Goal: Information Seeking & Learning: Learn about a topic

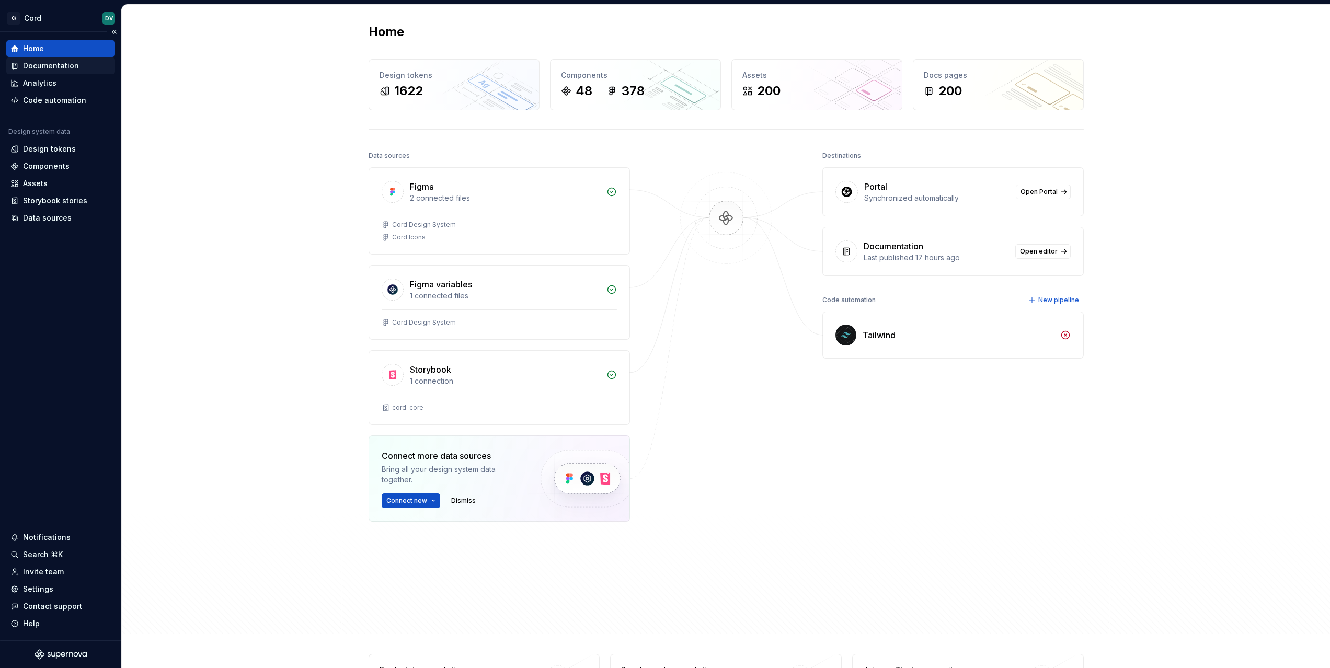
click at [50, 66] on div "Documentation" at bounding box center [51, 66] width 56 height 10
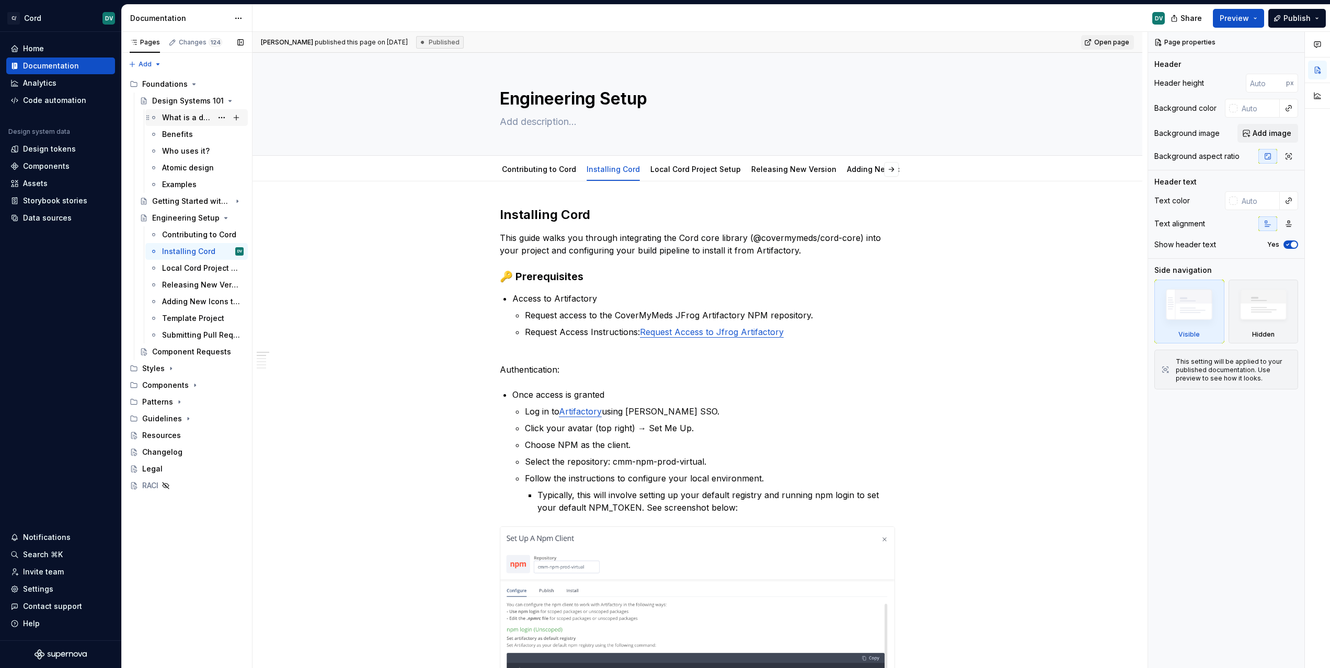
click at [185, 116] on div "What is a design system?" at bounding box center [187, 117] width 50 height 10
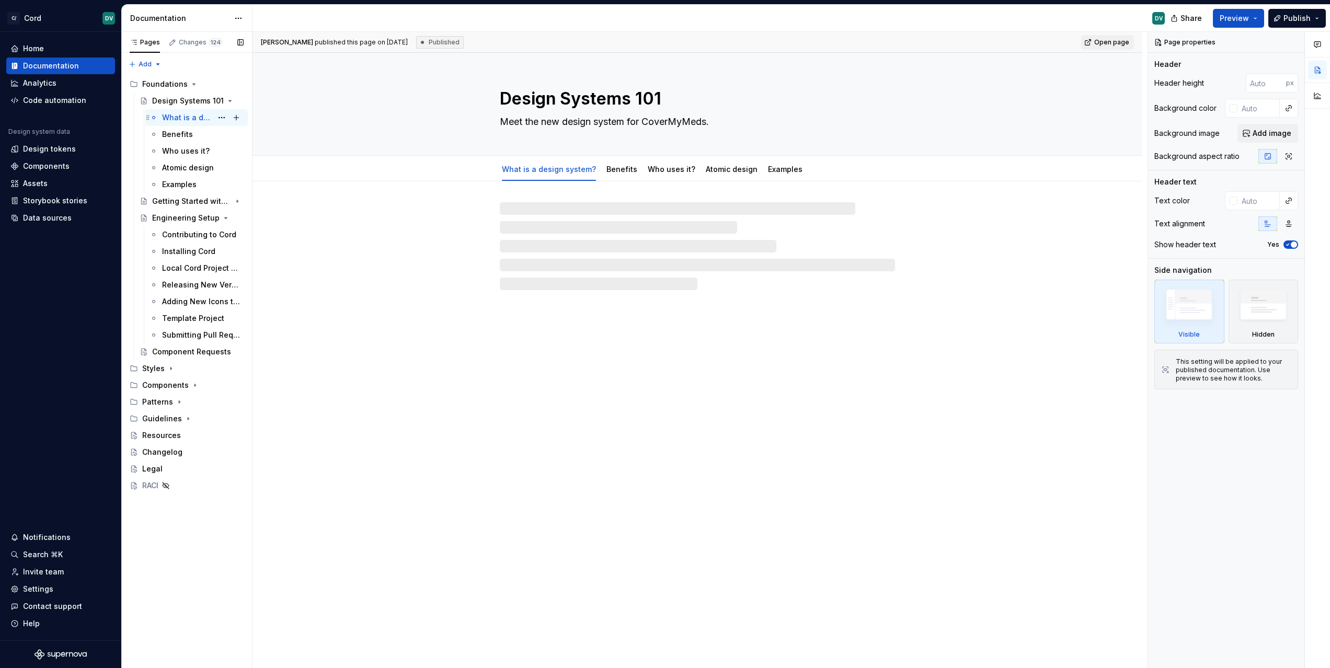
click at [195, 122] on div "What is a design system?" at bounding box center [187, 117] width 50 height 10
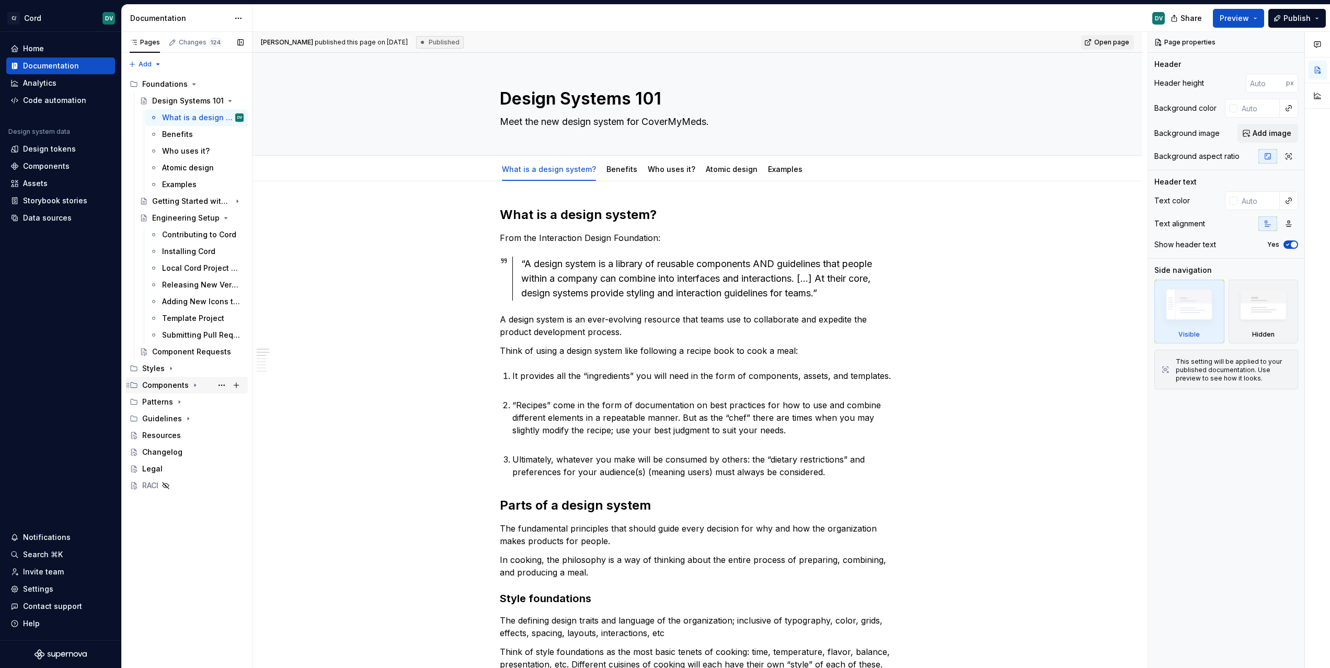
click at [161, 386] on div "Components" at bounding box center [165, 385] width 47 height 10
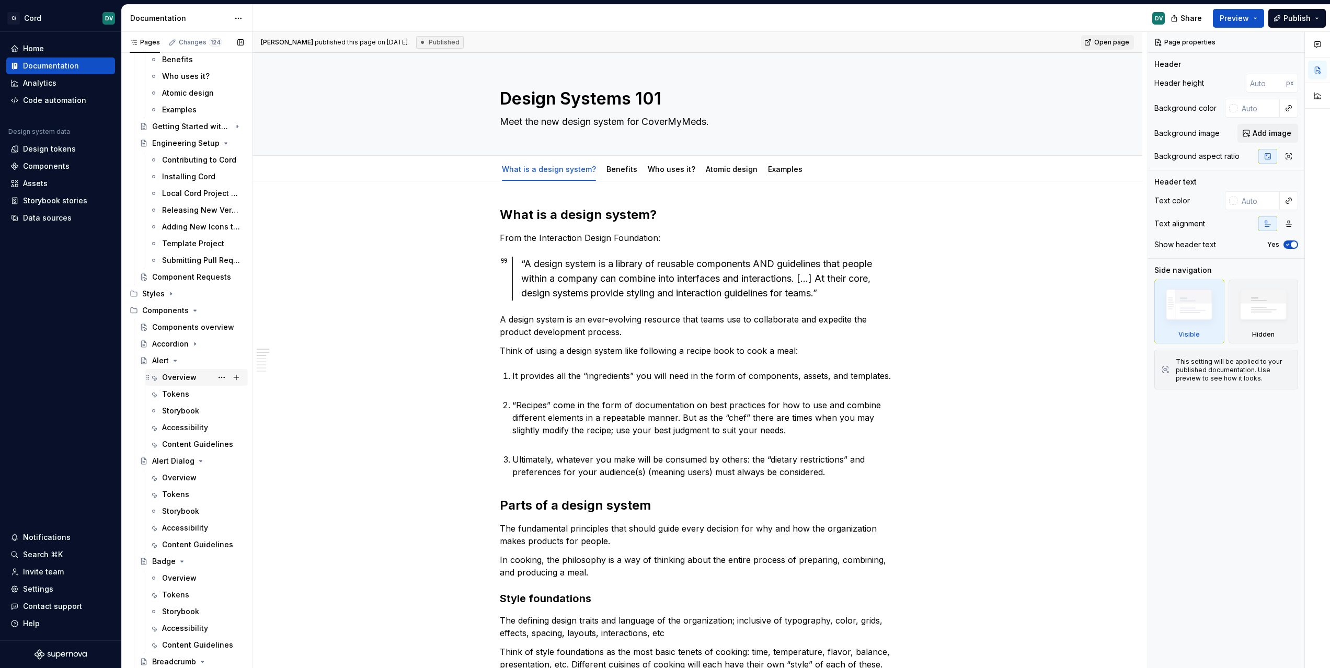
scroll to position [77, 0]
click at [161, 357] on div "Alert" at bounding box center [160, 358] width 17 height 10
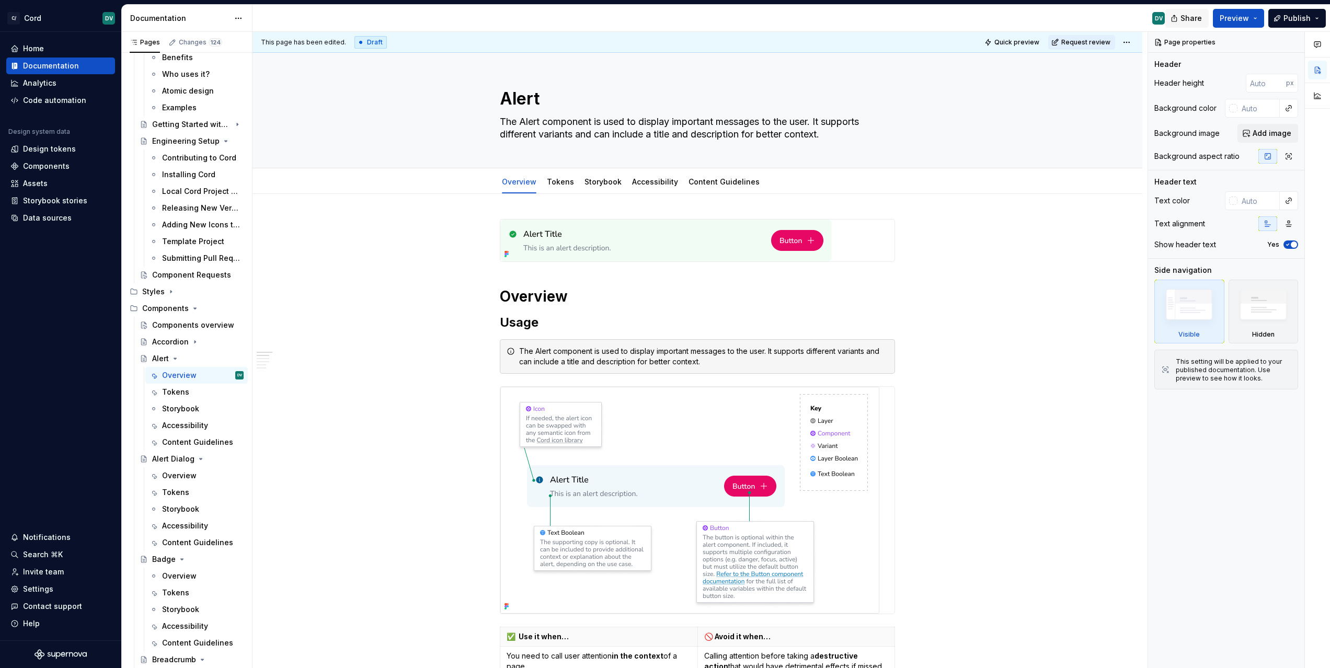
click at [1198, 20] on span "Share" at bounding box center [1190, 18] width 21 height 10
click at [1174, 67] on button "Copy link" at bounding box center [1175, 60] width 56 height 19
click at [1167, 89] on div "Manage privacy settings" at bounding box center [1164, 91] width 76 height 8
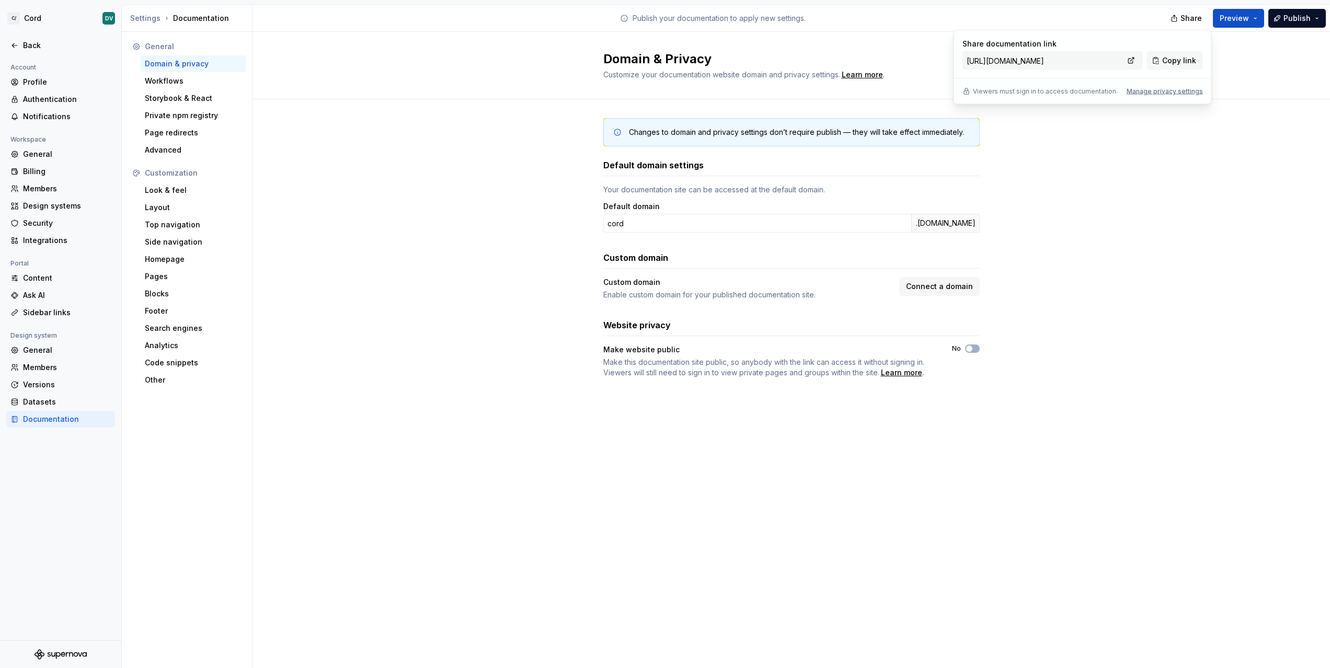
click at [474, 331] on div "Changes to domain and privacy settings don’t require publish — they will take e…" at bounding box center [790, 258] width 1077 height 318
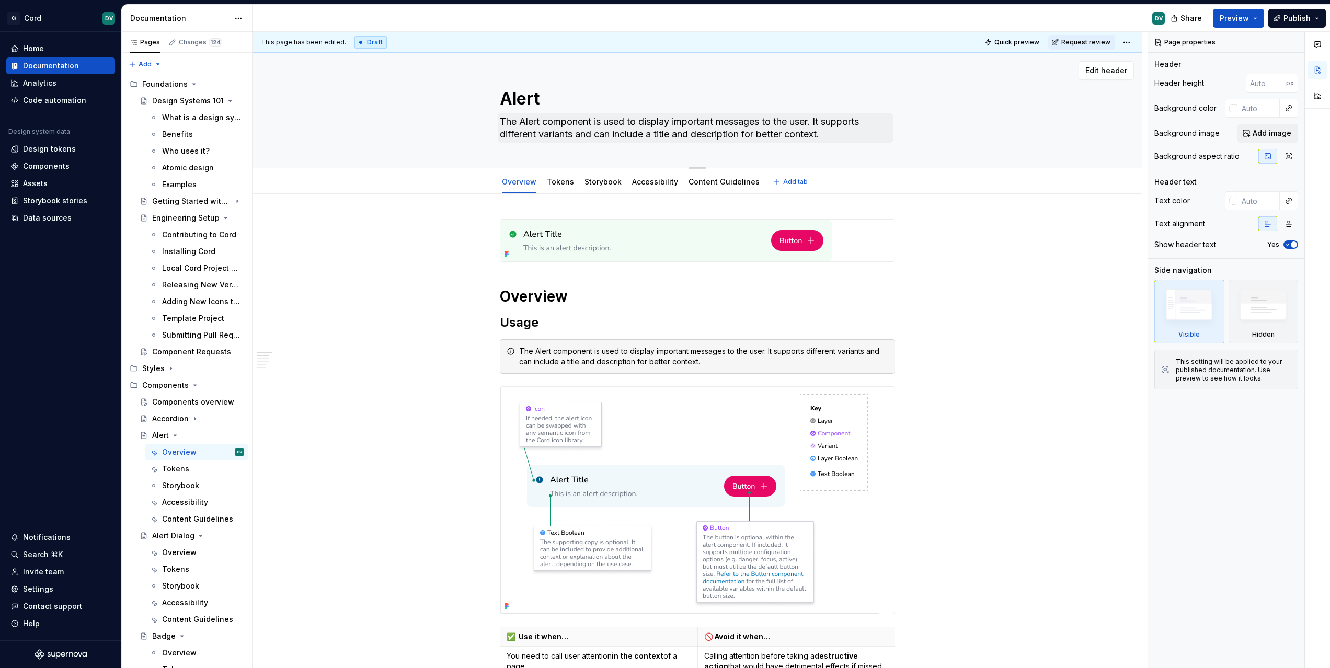
drag, startPoint x: 491, startPoint y: 90, endPoint x: 723, endPoint y: 142, distance: 237.4
click at [723, 142] on div "Alert The Alert component is used to display important messages to the user. It…" at bounding box center [697, 110] width 806 height 115
click at [598, 189] on div "Storybook" at bounding box center [602, 182] width 45 height 17
click at [599, 186] on link "Storybook" at bounding box center [602, 181] width 37 height 9
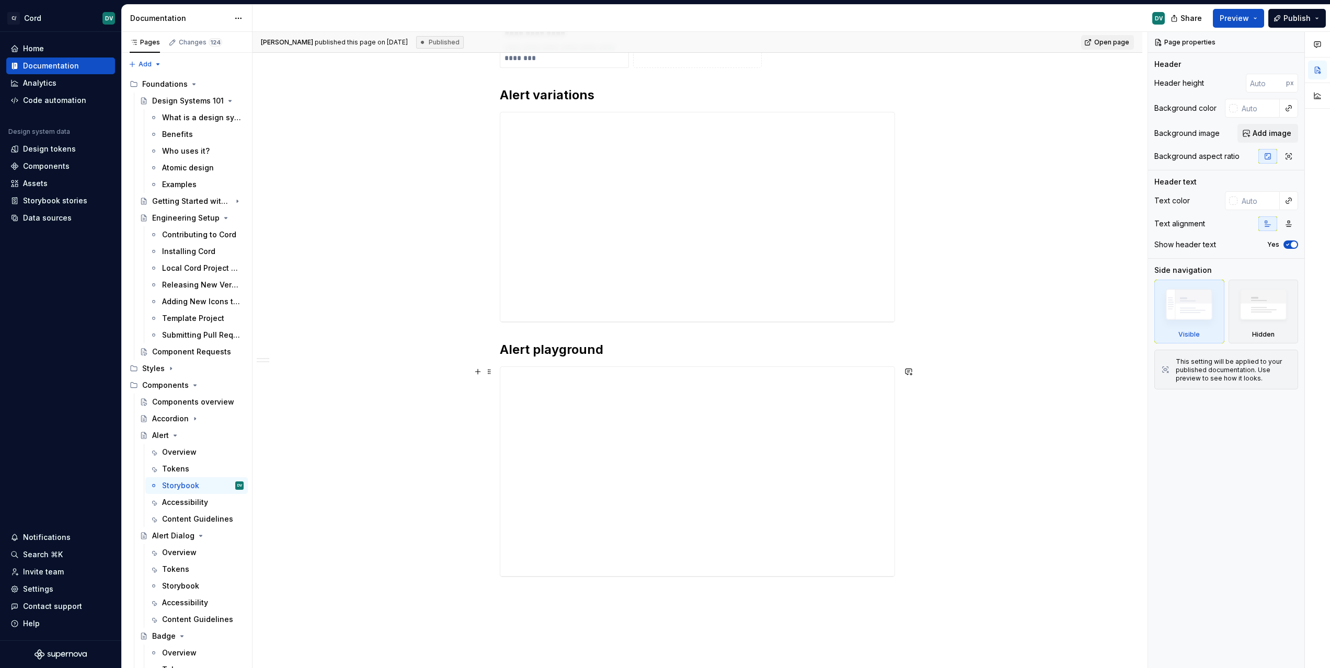
scroll to position [187, 0]
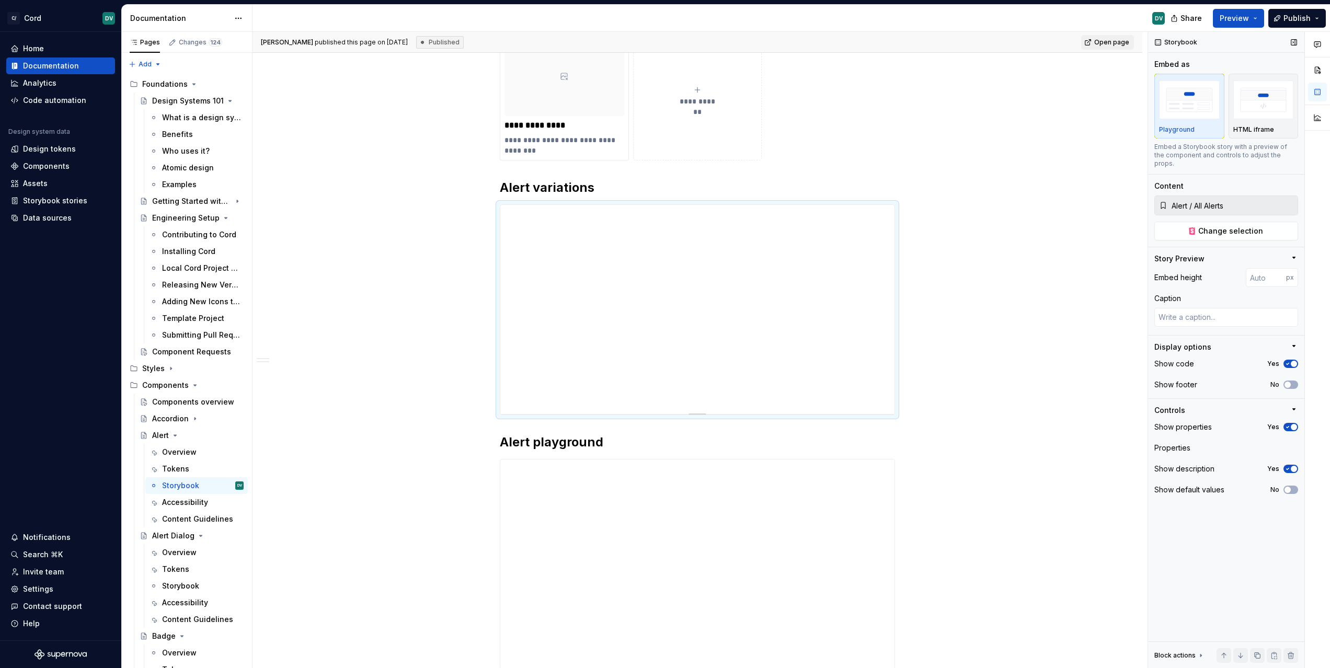
click at [1202, 196] on input "Alert / All Alerts" at bounding box center [1232, 205] width 130 height 19
drag, startPoint x: 1171, startPoint y: 192, endPoint x: 1215, endPoint y: 193, distance: 43.9
click at [1214, 196] on input "Alert / All Alerts" at bounding box center [1232, 205] width 130 height 19
click at [1215, 226] on span "Change selection" at bounding box center [1230, 231] width 65 height 10
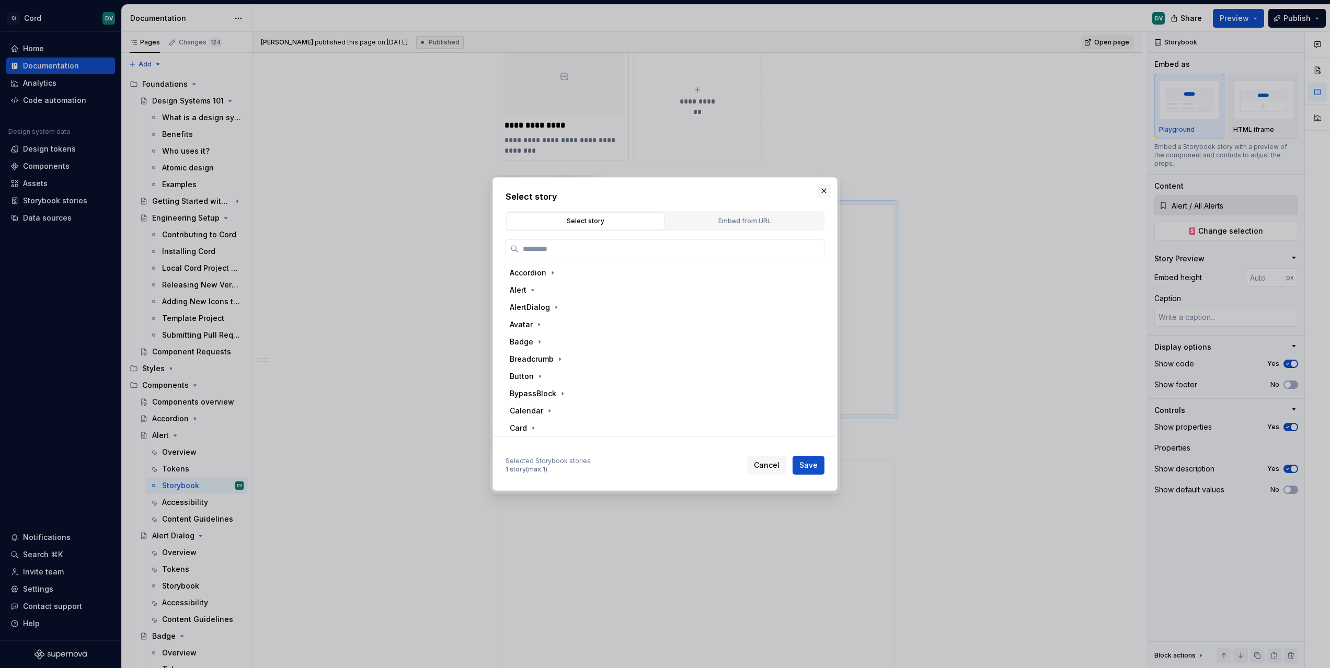
click at [820, 190] on button "button" at bounding box center [823, 190] width 15 height 15
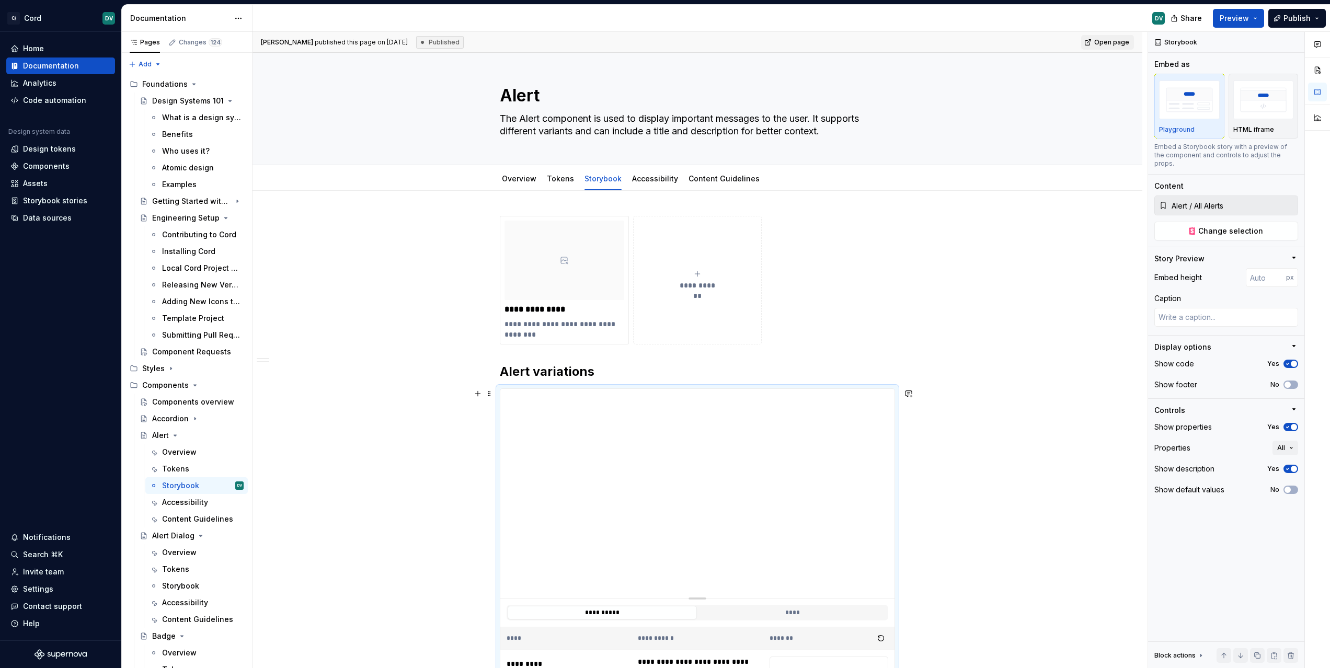
scroll to position [0, 0]
click at [519, 181] on link "Overview" at bounding box center [519, 181] width 34 height 9
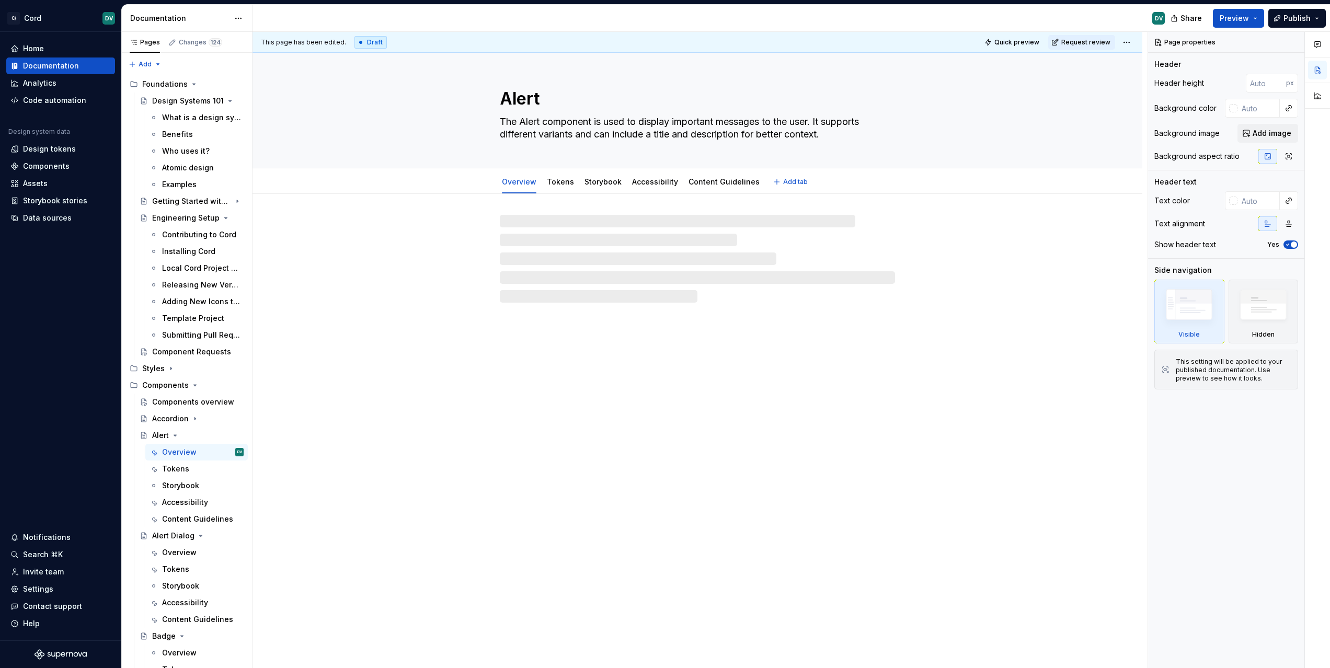
click at [531, 187] on div "Overview" at bounding box center [519, 182] width 34 height 13
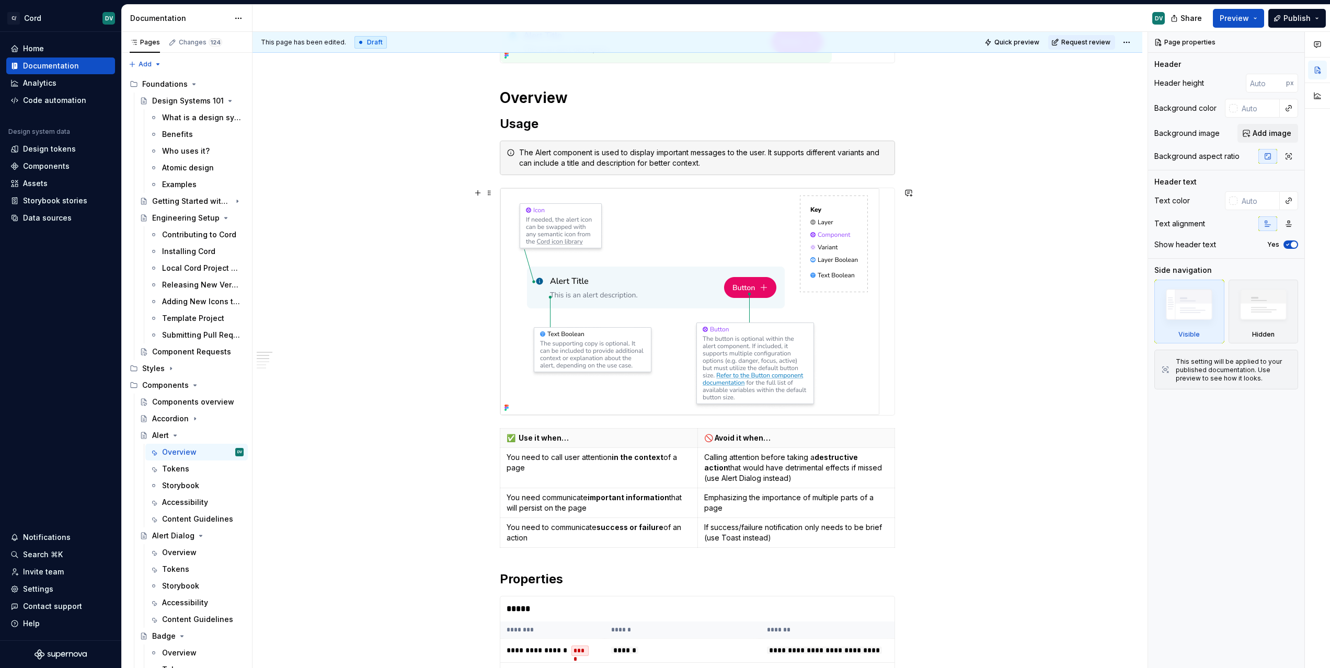
scroll to position [201, 0]
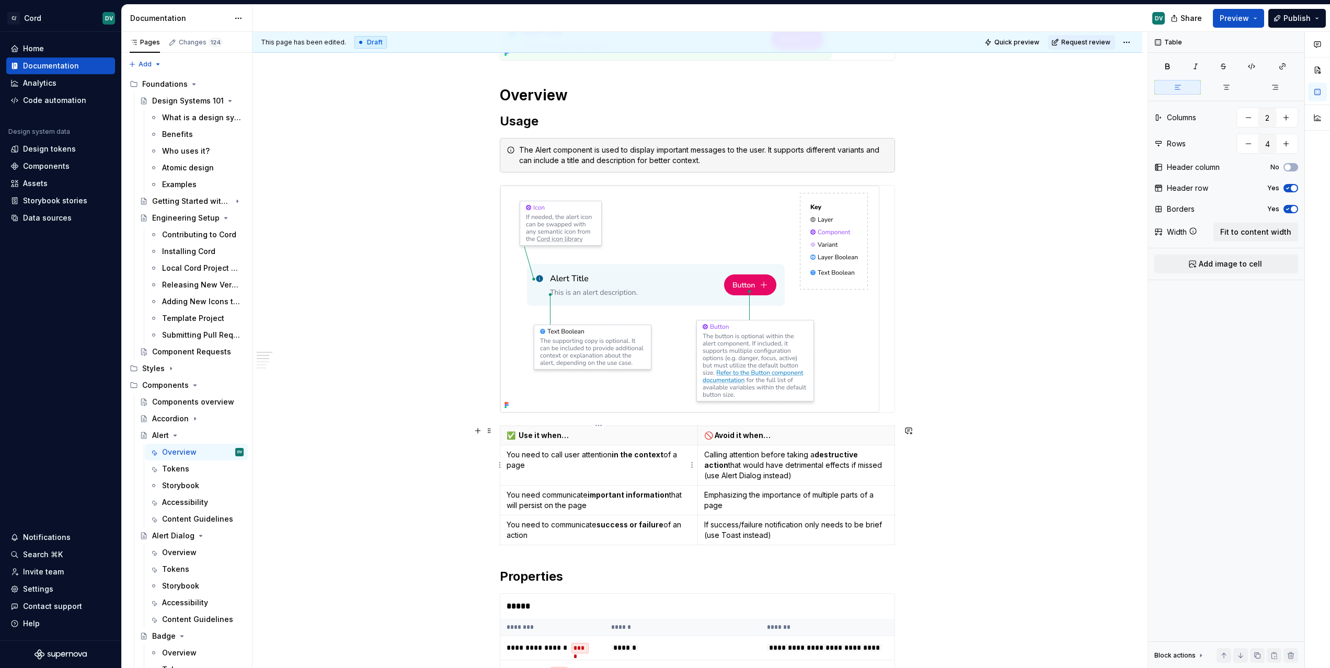
drag, startPoint x: 534, startPoint y: 457, endPoint x: 550, endPoint y: 472, distance: 22.2
click at [550, 472] on td "You need to call user attention in the context of a page" at bounding box center [599, 465] width 198 height 40
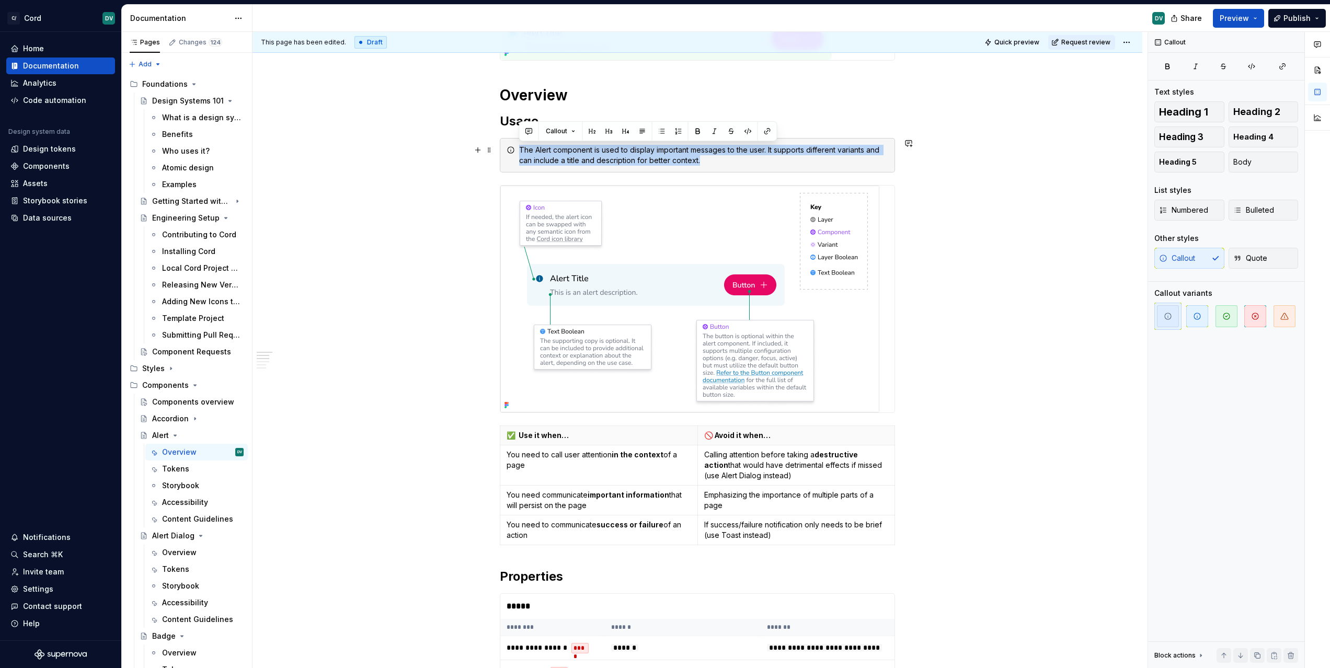
drag, startPoint x: 528, startPoint y: 151, endPoint x: 693, endPoint y: 167, distance: 165.4
click at [693, 167] on div "The Alert component is used to display important messages to the user. It suppo…" at bounding box center [697, 155] width 395 height 34
type textarea "*"
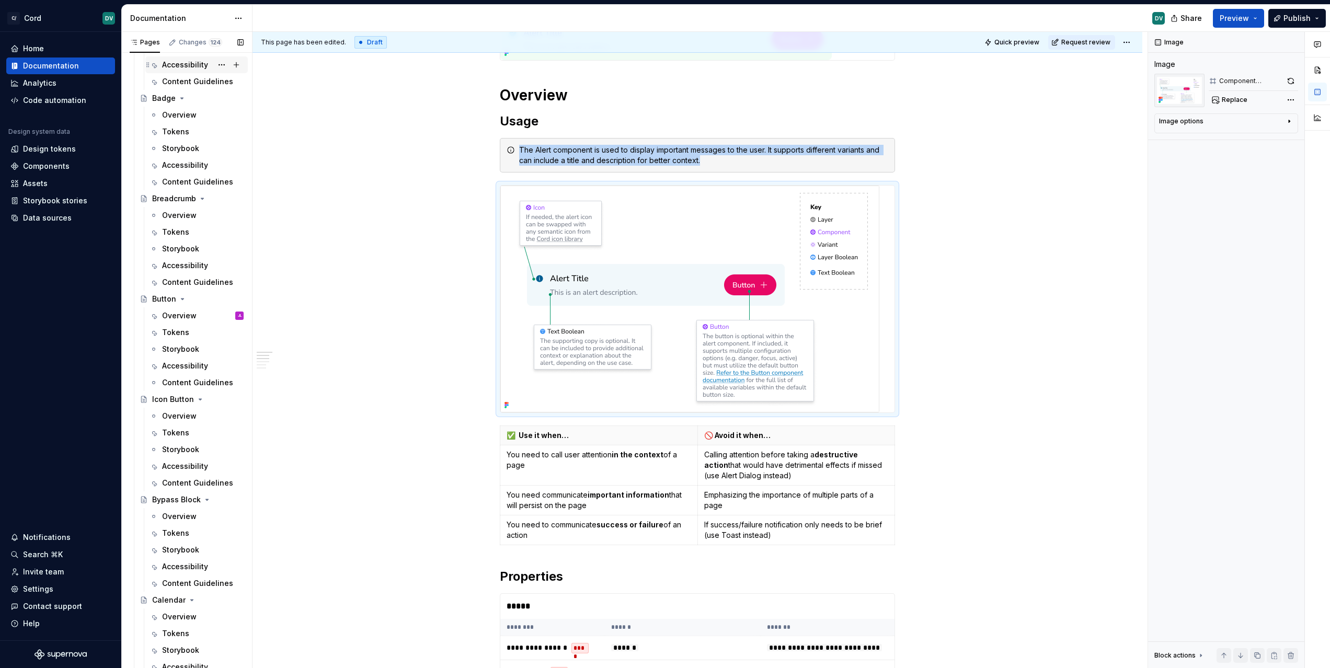
scroll to position [540, 0]
click at [37, 100] on div "Code automation" at bounding box center [54, 100] width 63 height 10
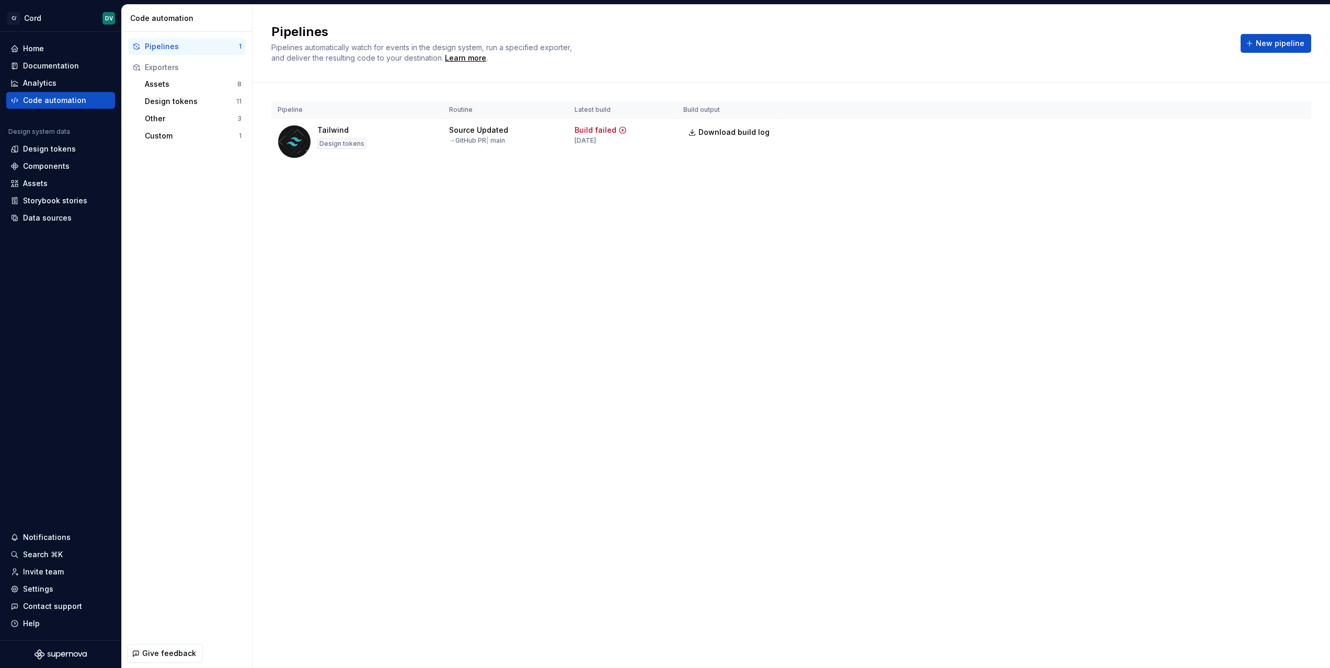
click at [477, 206] on div "Pipelines Pipelines automatically watch for events in the design system, run a …" at bounding box center [790, 336] width 1077 height 663
click at [318, 132] on div "Tailwind" at bounding box center [332, 130] width 31 height 10
drag, startPoint x: 318, startPoint y: 132, endPoint x: 399, endPoint y: 129, distance: 81.1
click at [399, 129] on div "Tailwind Design tokens" at bounding box center [357, 141] width 159 height 33
click at [1293, 135] on html "C/ Cord DV Home Documentation Analytics Code automation Design system data Desi…" at bounding box center [665, 334] width 1330 height 668
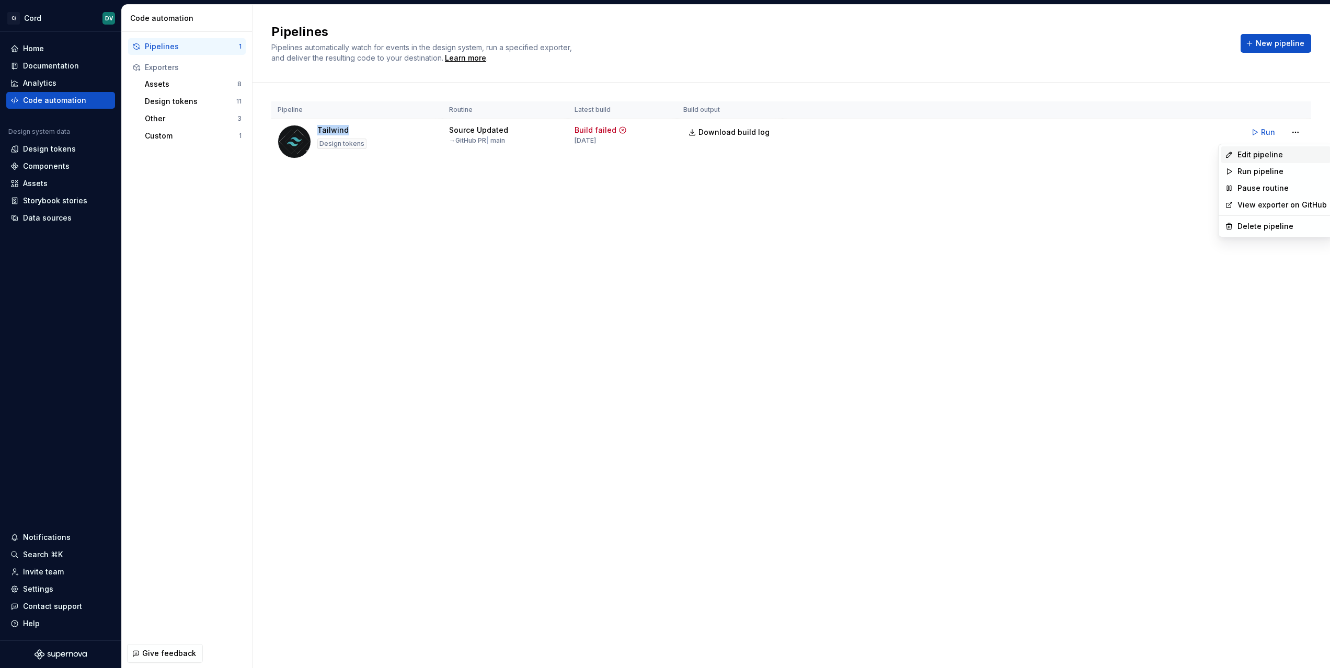
click at [1279, 151] on div "Edit pipeline" at bounding box center [1281, 154] width 89 height 10
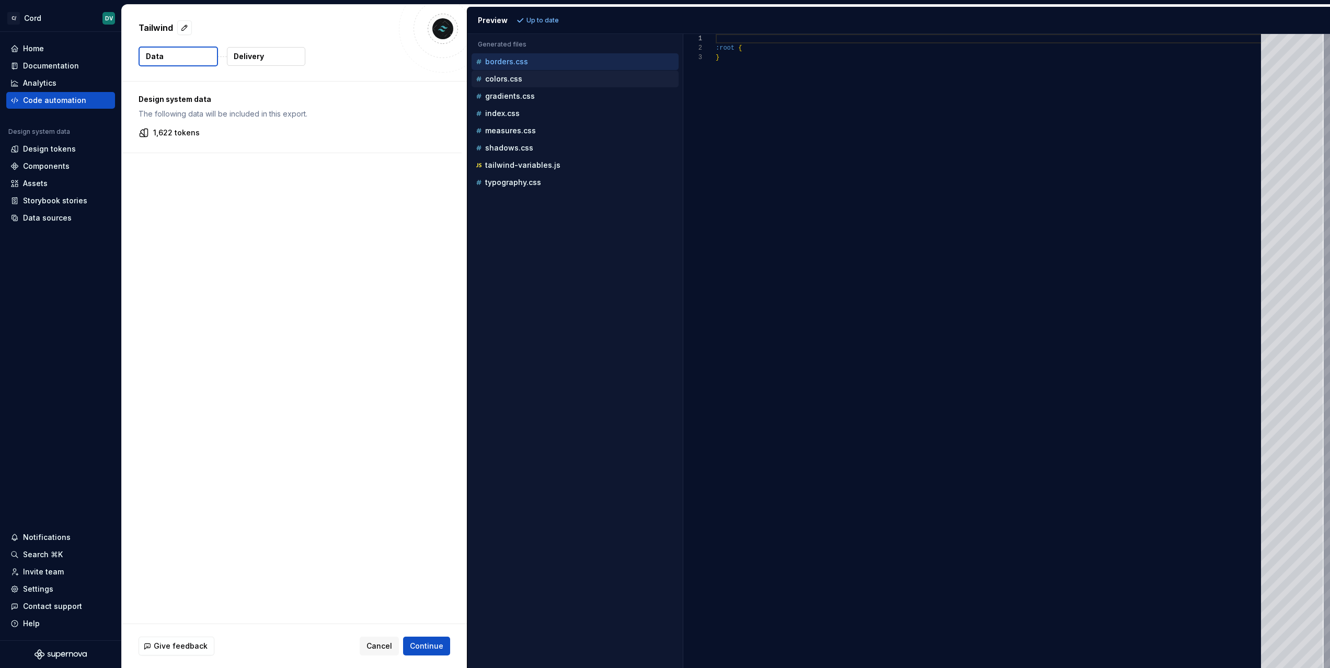
click at [511, 79] on p "colors.css" at bounding box center [503, 79] width 37 height 8
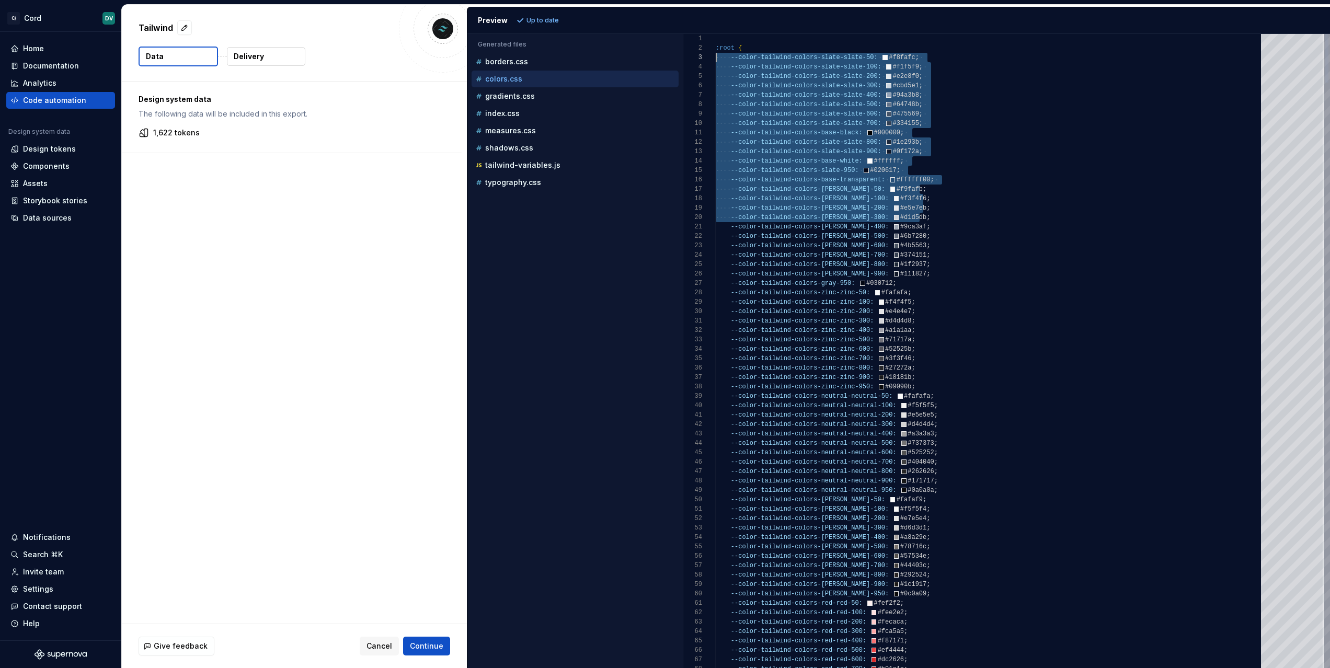
scroll to position [19, 0]
drag, startPoint x: 937, startPoint y: 218, endPoint x: 715, endPoint y: 57, distance: 274.2
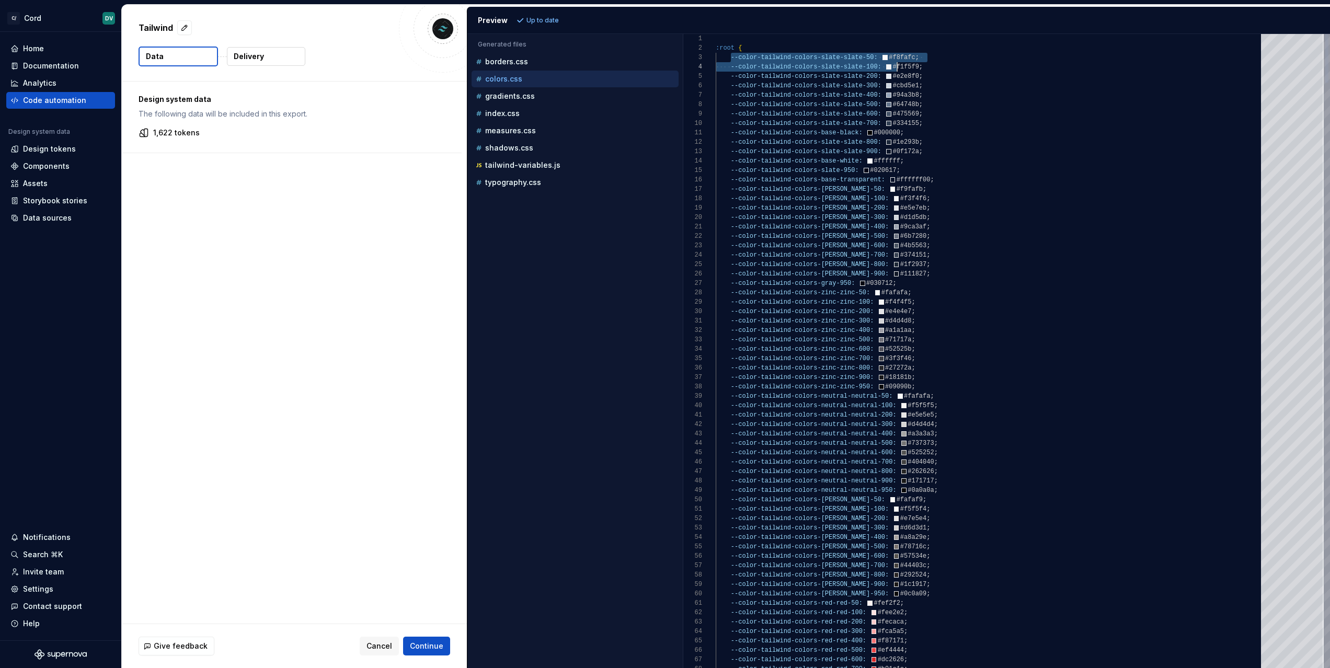
scroll to position [19, 203]
drag, startPoint x: 754, startPoint y: 61, endPoint x: 967, endPoint y: 83, distance: 214.4
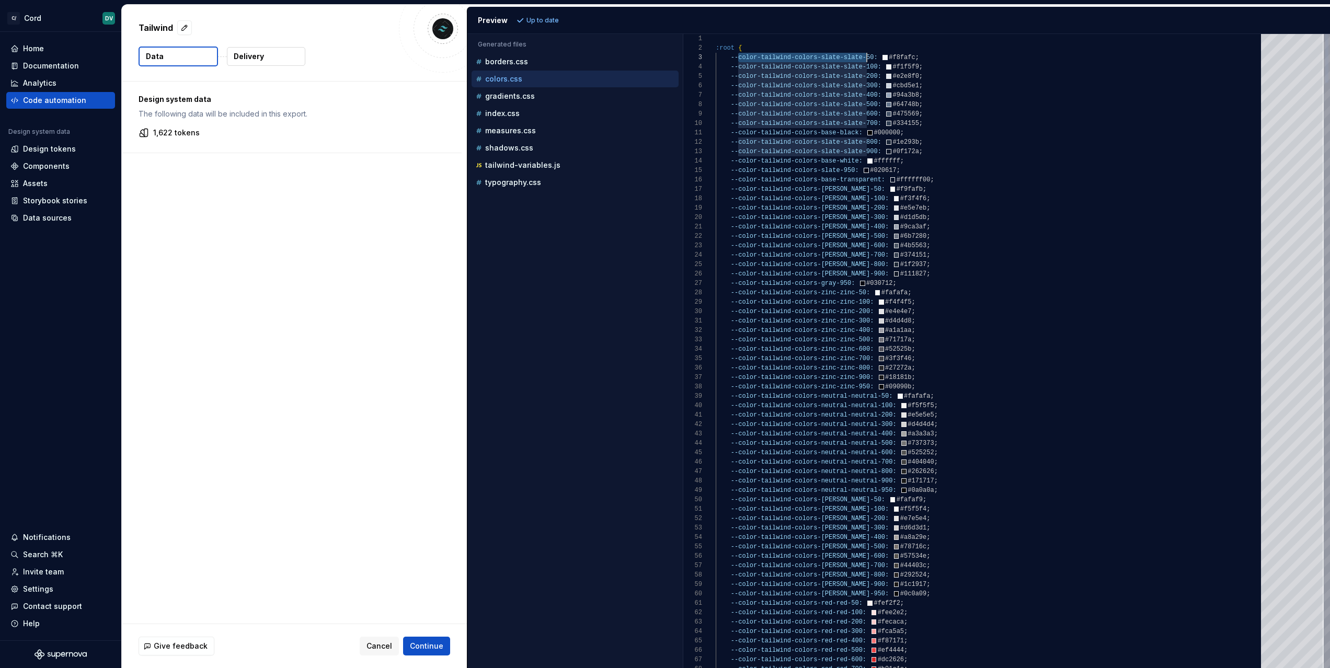
scroll to position [19, 159]
drag, startPoint x: 737, startPoint y: 61, endPoint x: 874, endPoint y: 58, distance: 136.4
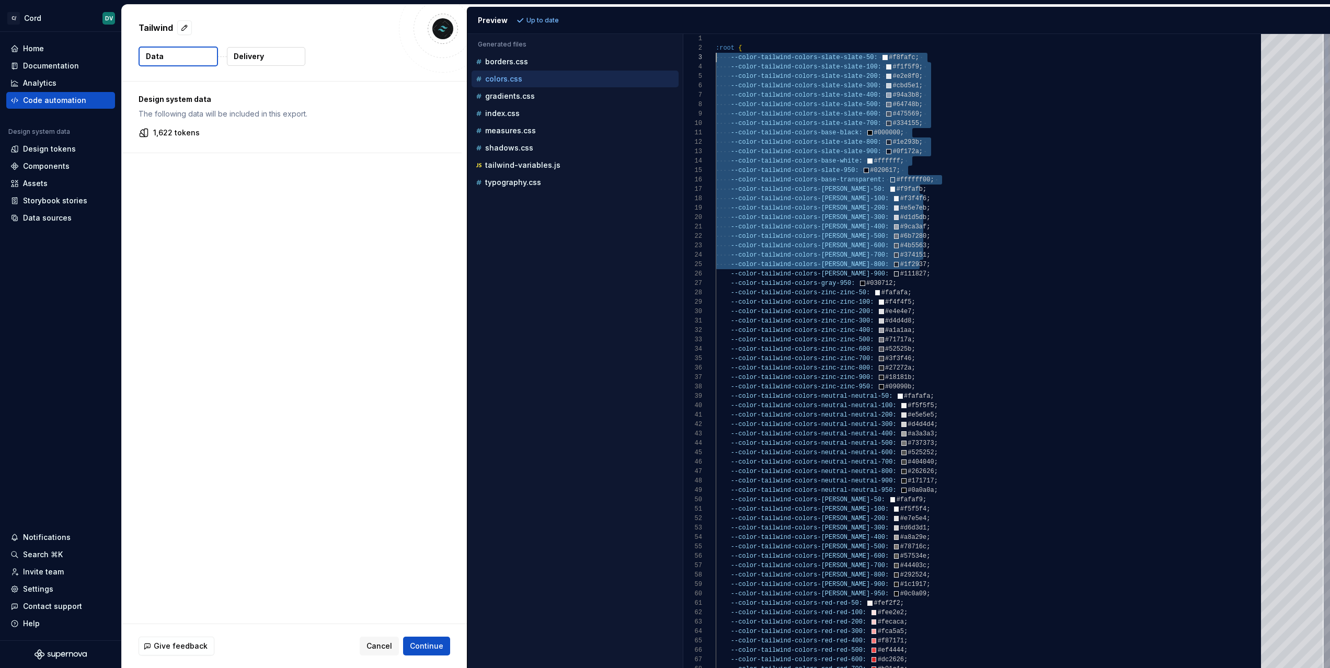
scroll to position [19, 0]
drag, startPoint x: 1009, startPoint y: 264, endPoint x: 697, endPoint y: 59, distance: 373.7
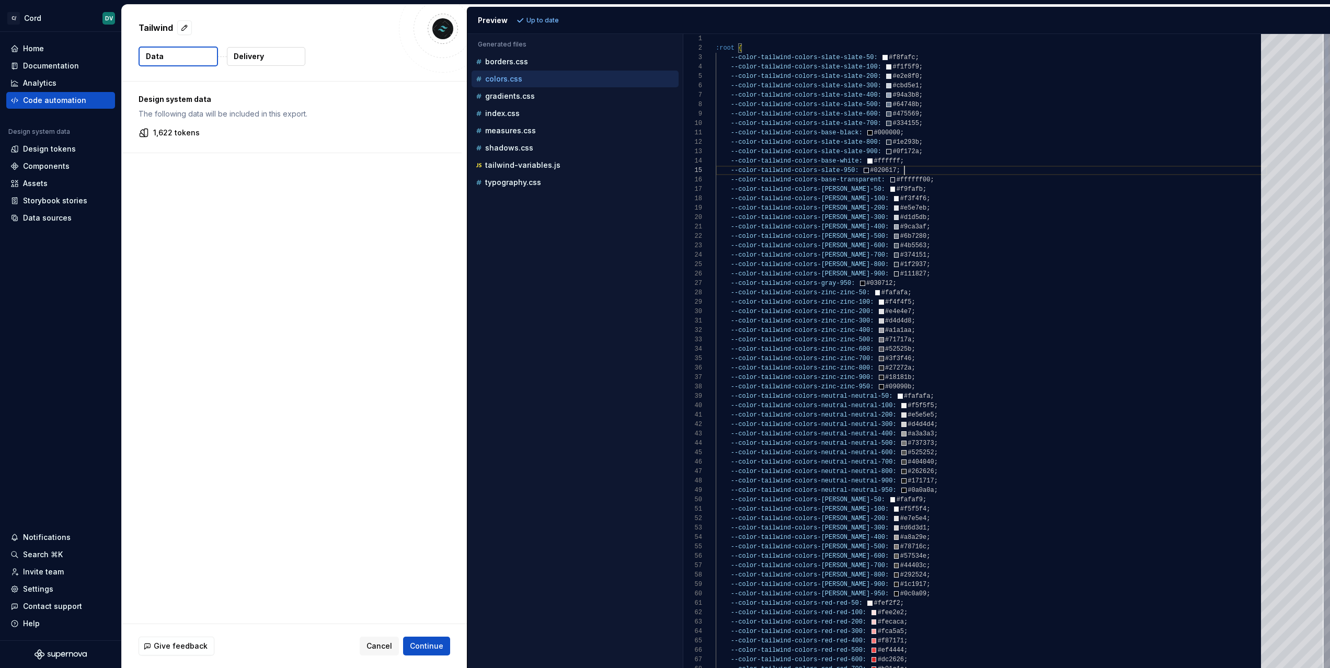
scroll to position [56, 185]
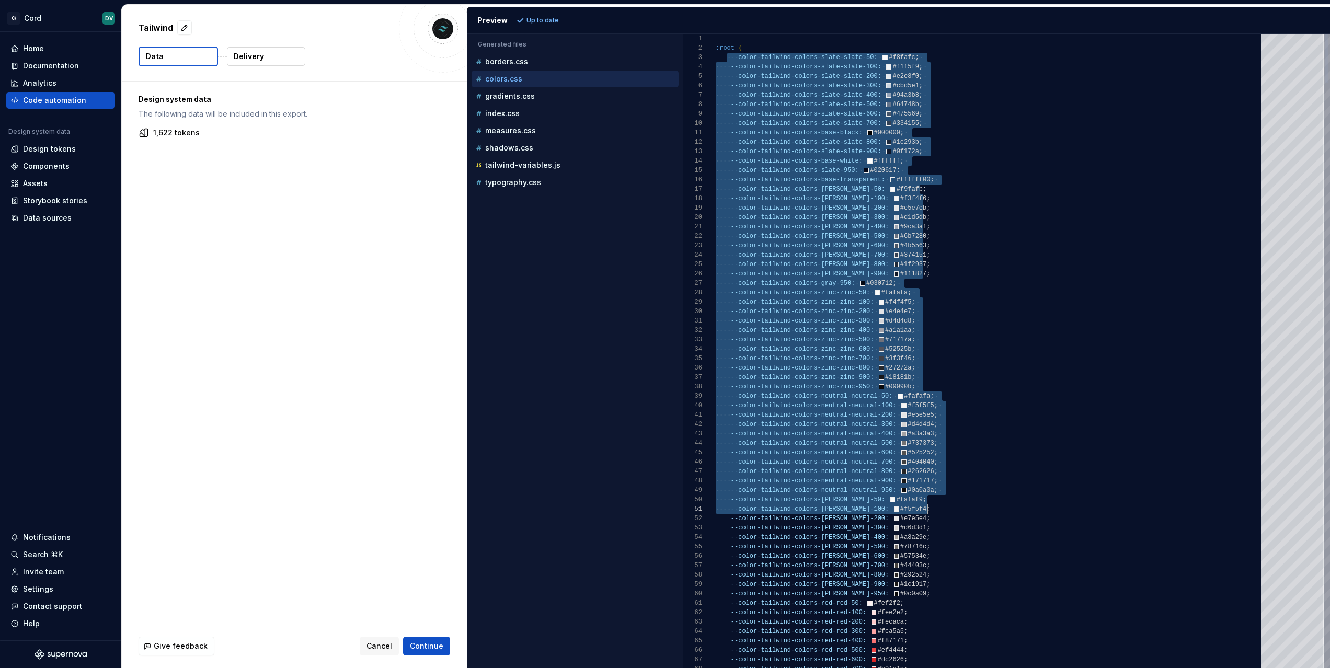
scroll to position [19, 207]
drag, startPoint x: 725, startPoint y: 55, endPoint x: 1004, endPoint y: 513, distance: 536.2
click at [273, 131] on div "1,622 tokens" at bounding box center [292, 133] width 306 height 10
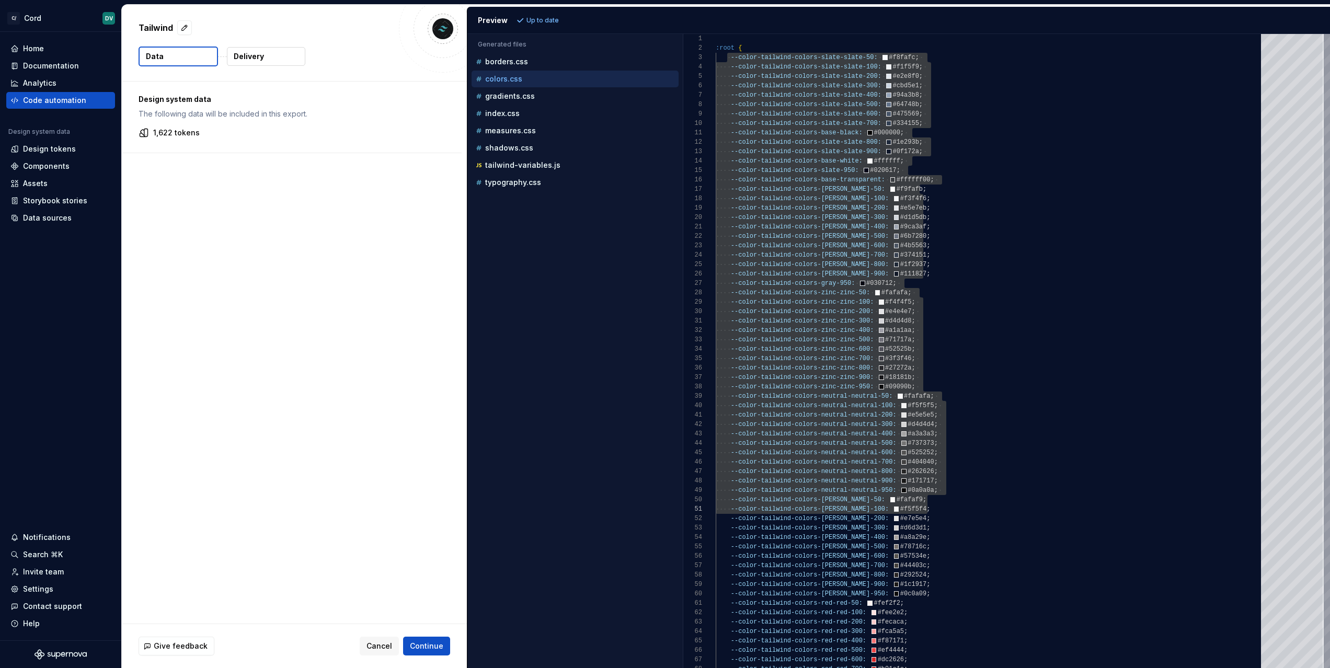
click at [285, 54] on button "Delivery" at bounding box center [266, 56] width 78 height 19
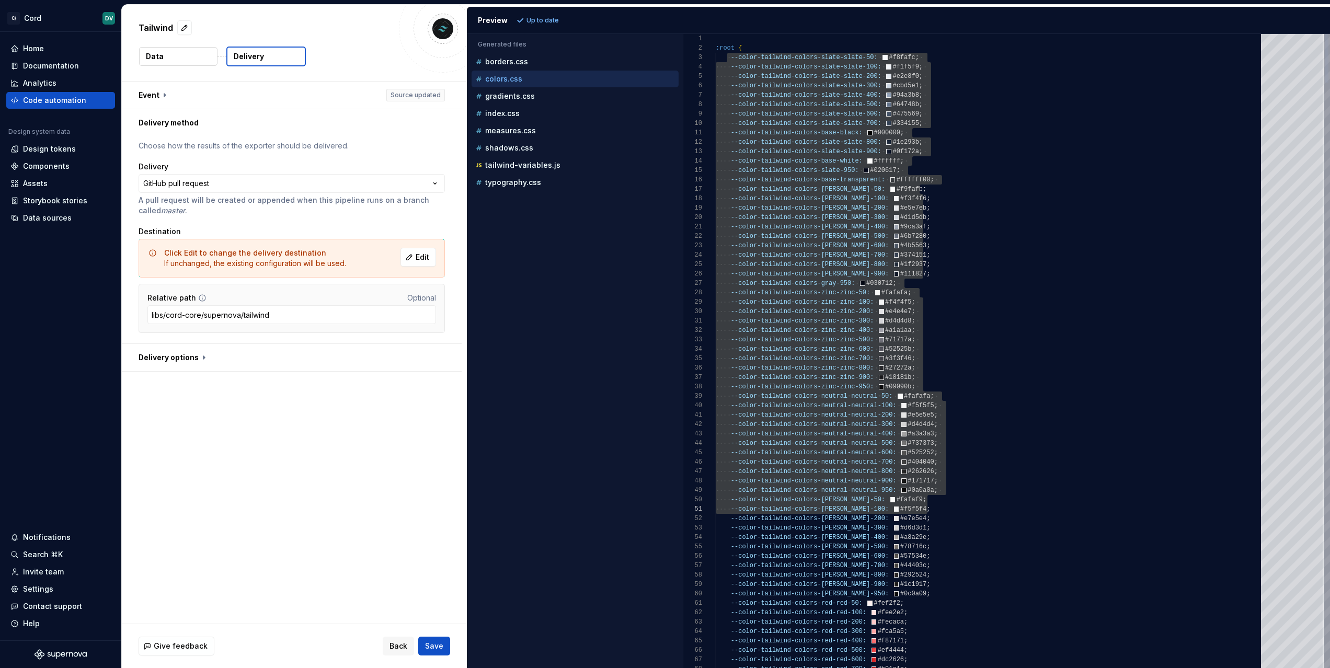
type textarea "**********"
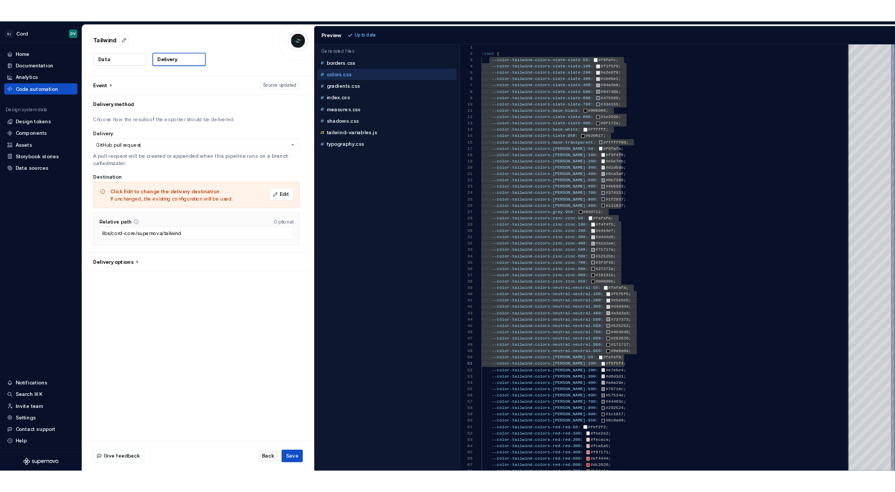
scroll to position [85, 204]
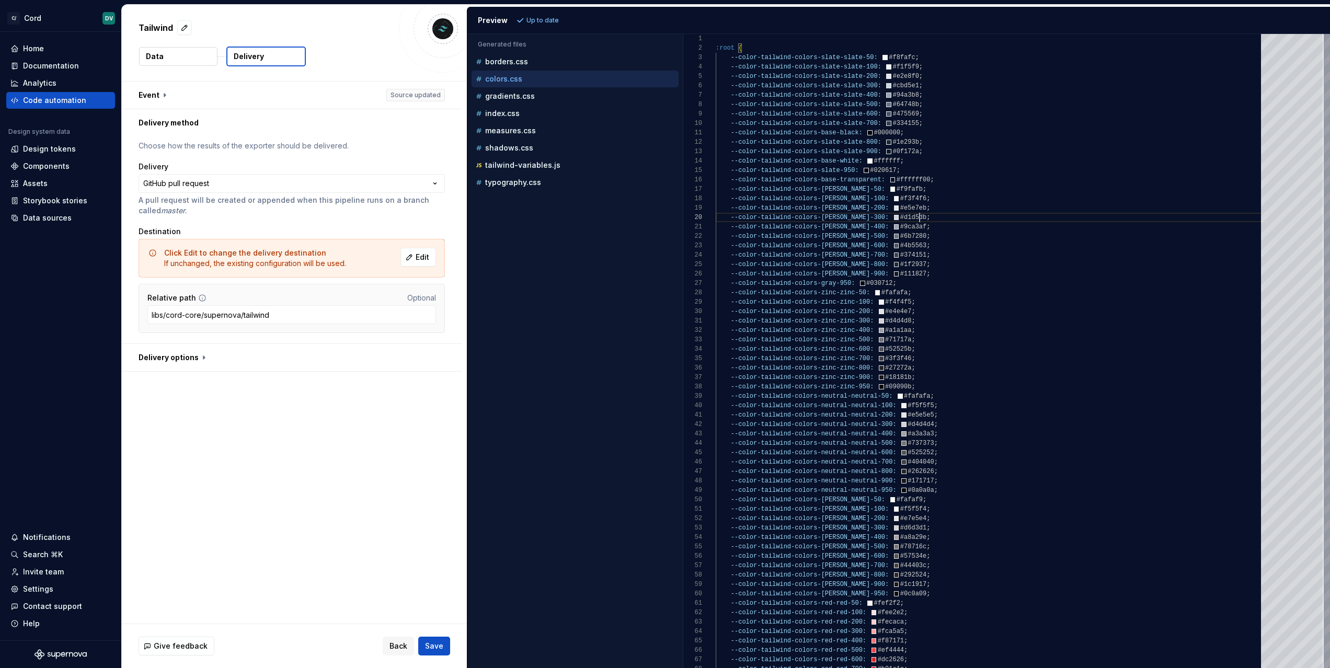
click at [564, 310] on div "Accessibility guide for tree . Navigate the tree with the arrow keys. Common tr…" at bounding box center [574, 359] width 215 height 617
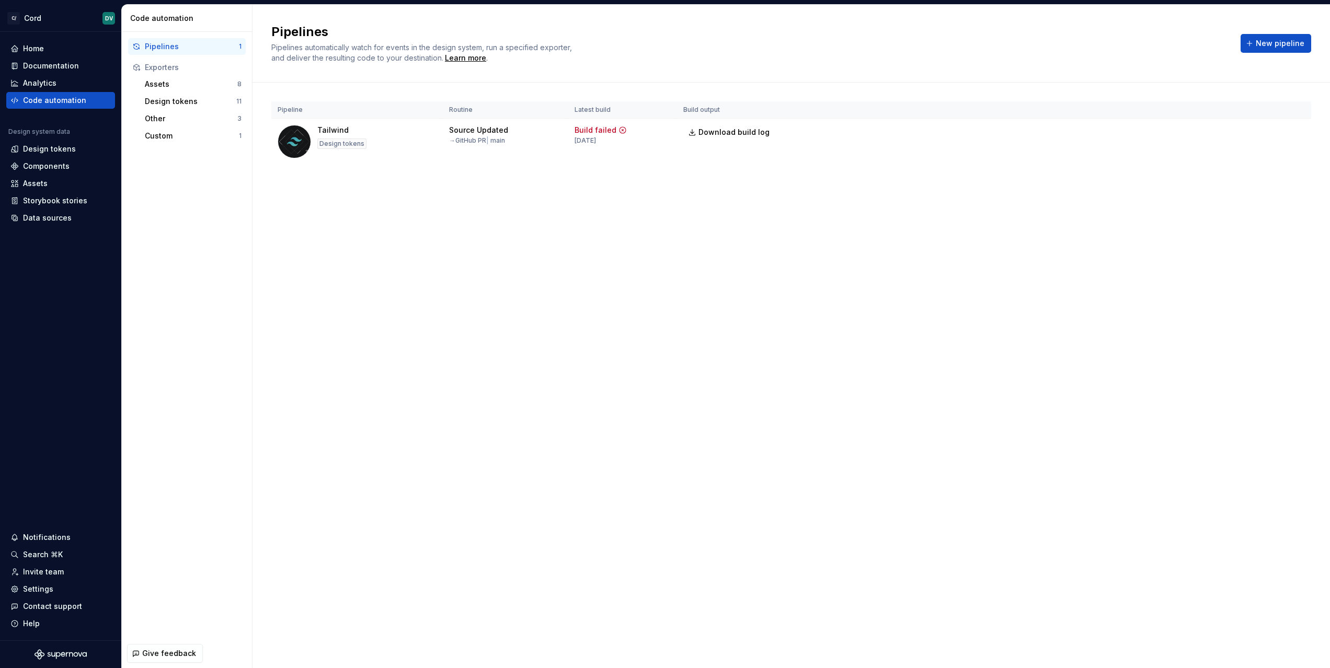
click at [180, 462] on div "Pipelines 1 Exporters Assets 8 Design tokens 11 Other 3 Custom 1" at bounding box center [187, 335] width 130 height 607
click at [50, 592] on div "Settings" at bounding box center [38, 589] width 30 height 10
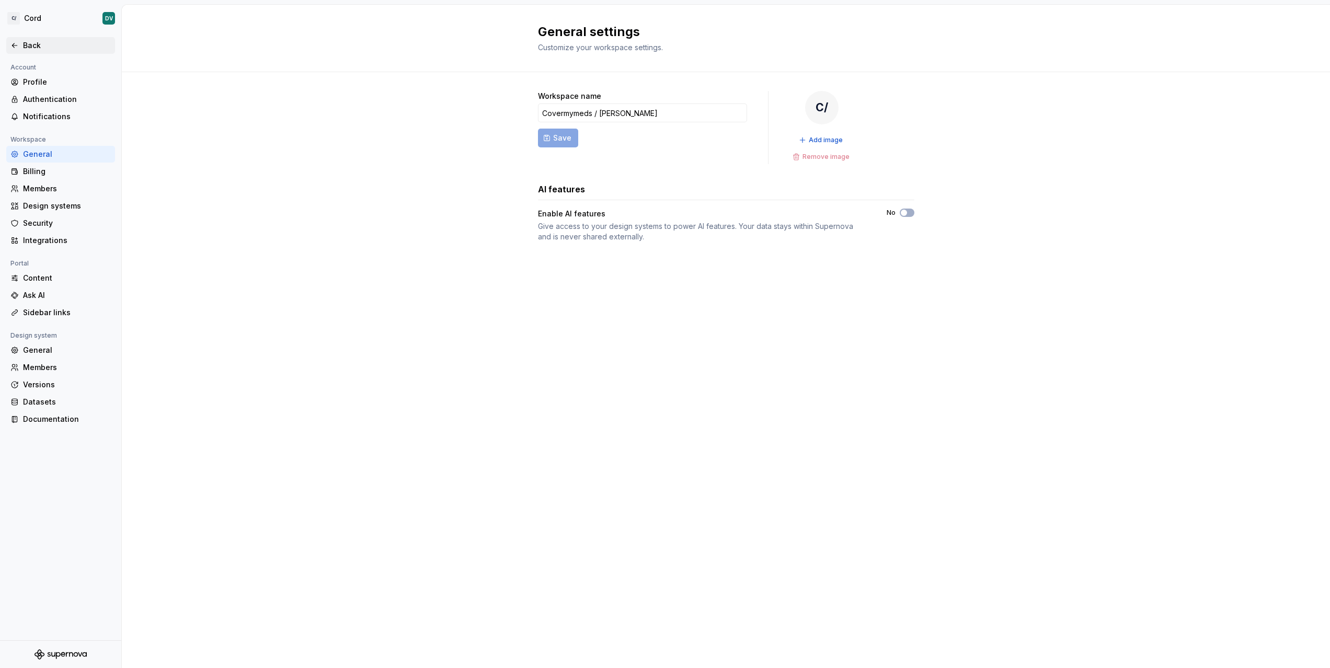
click at [18, 52] on div "Back" at bounding box center [60, 45] width 109 height 17
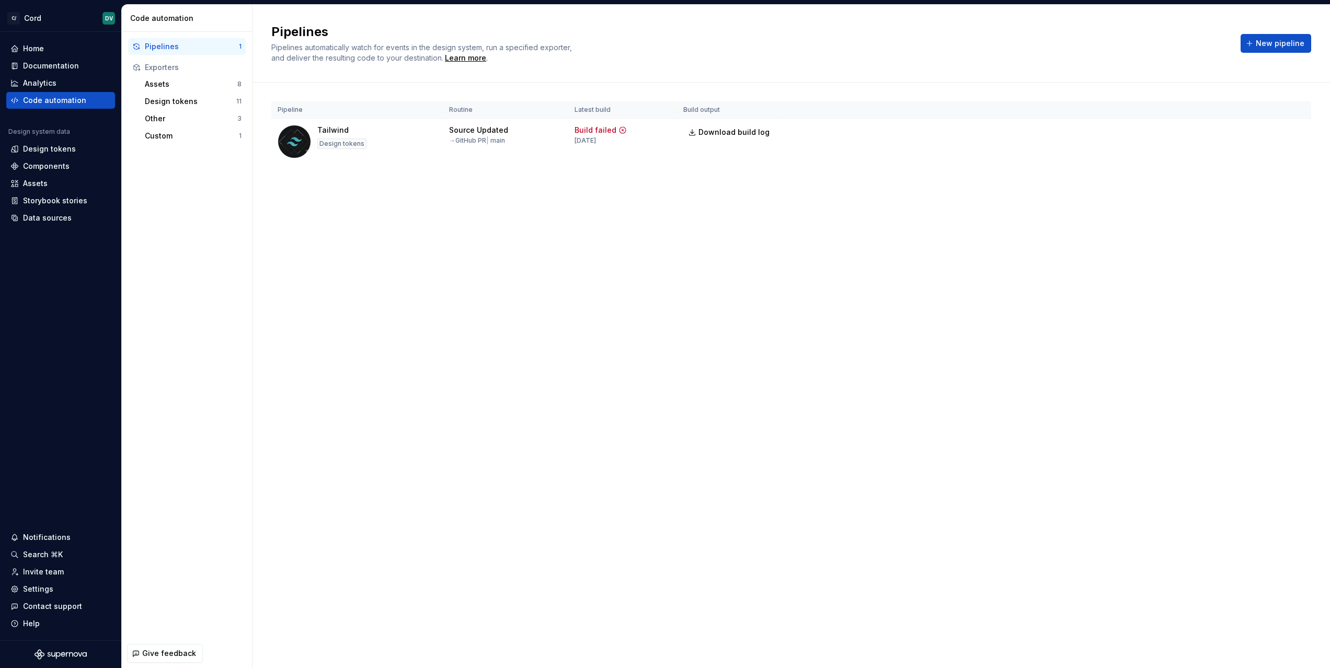
click at [170, 179] on div "Pipelines 1 Exporters Assets 8 Design tokens 11 Other 3 Custom 1" at bounding box center [187, 335] width 130 height 607
click at [247, 257] on div "Pipelines 1 Exporters Assets 8 Design tokens 11 Other 3 Custom 1" at bounding box center [187, 335] width 130 height 607
